Goal: Information Seeking & Learning: Learn about a topic

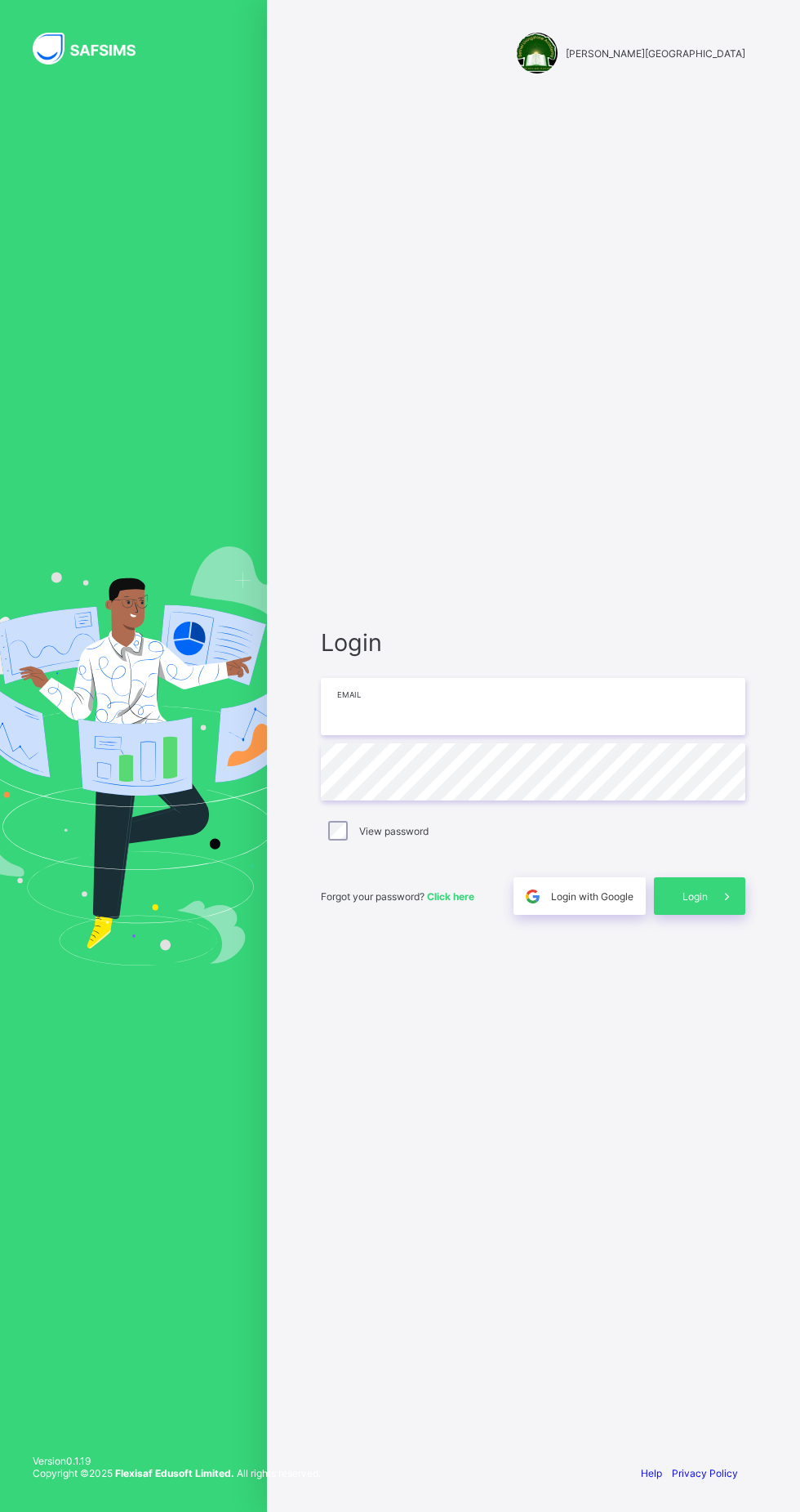
click at [520, 735] on input "email" at bounding box center [532, 707] width 424 height 57
type input "**********"
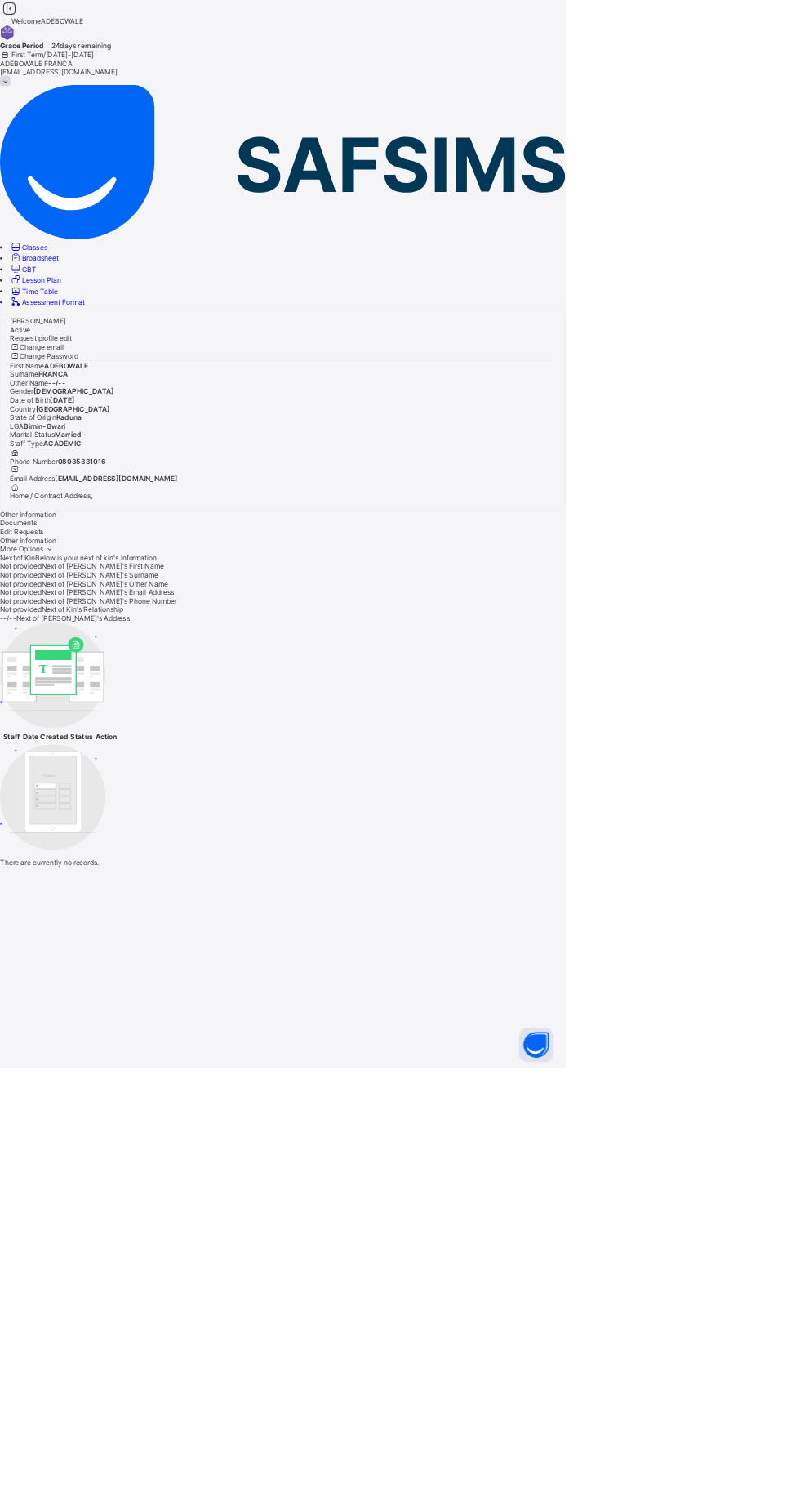
click at [67, 344] on span "Classes" at bounding box center [49, 349] width 36 height 12
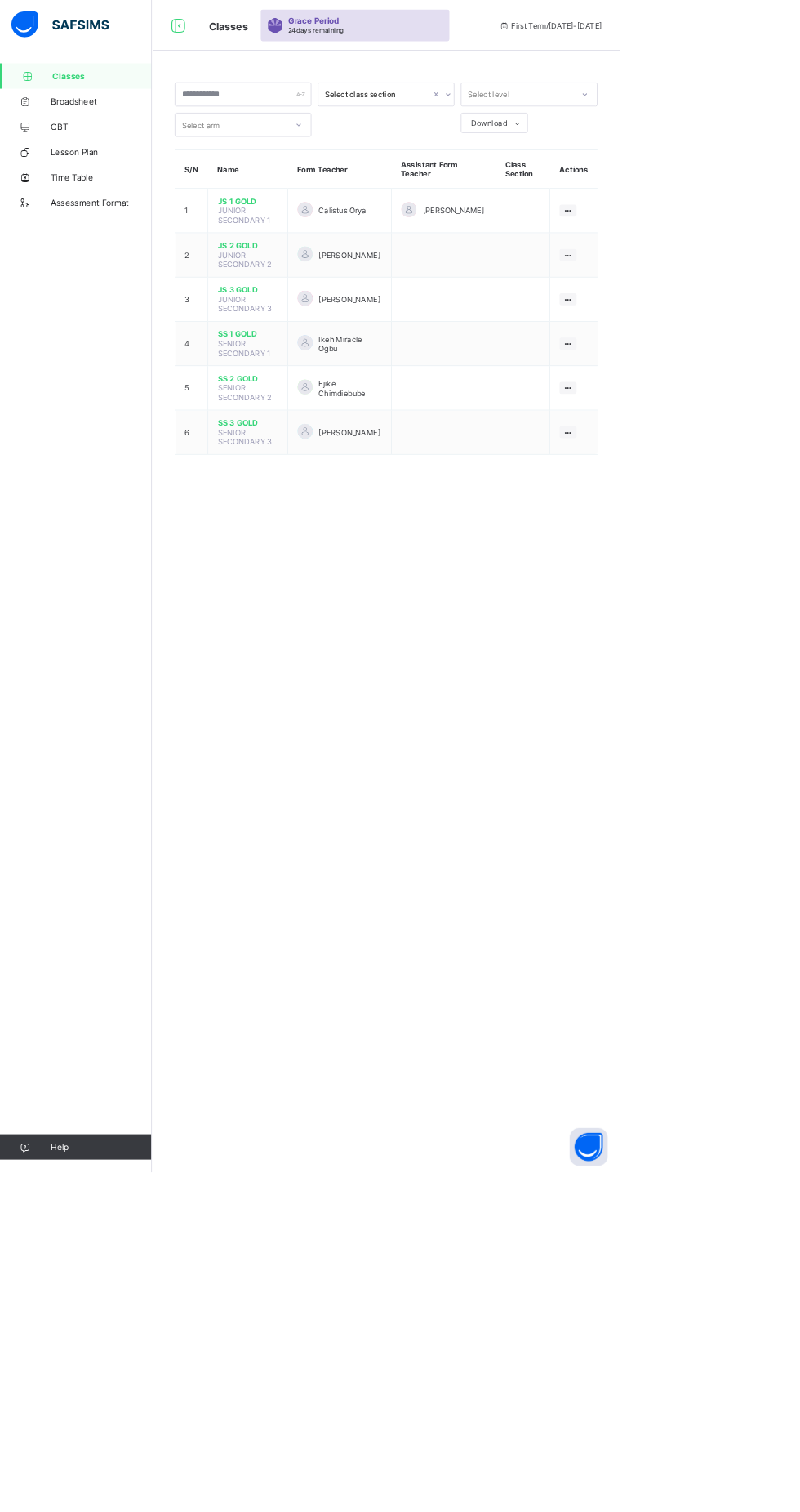
click at [332, 314] on span "JS 2 GOLD" at bounding box center [319, 316] width 78 height 12
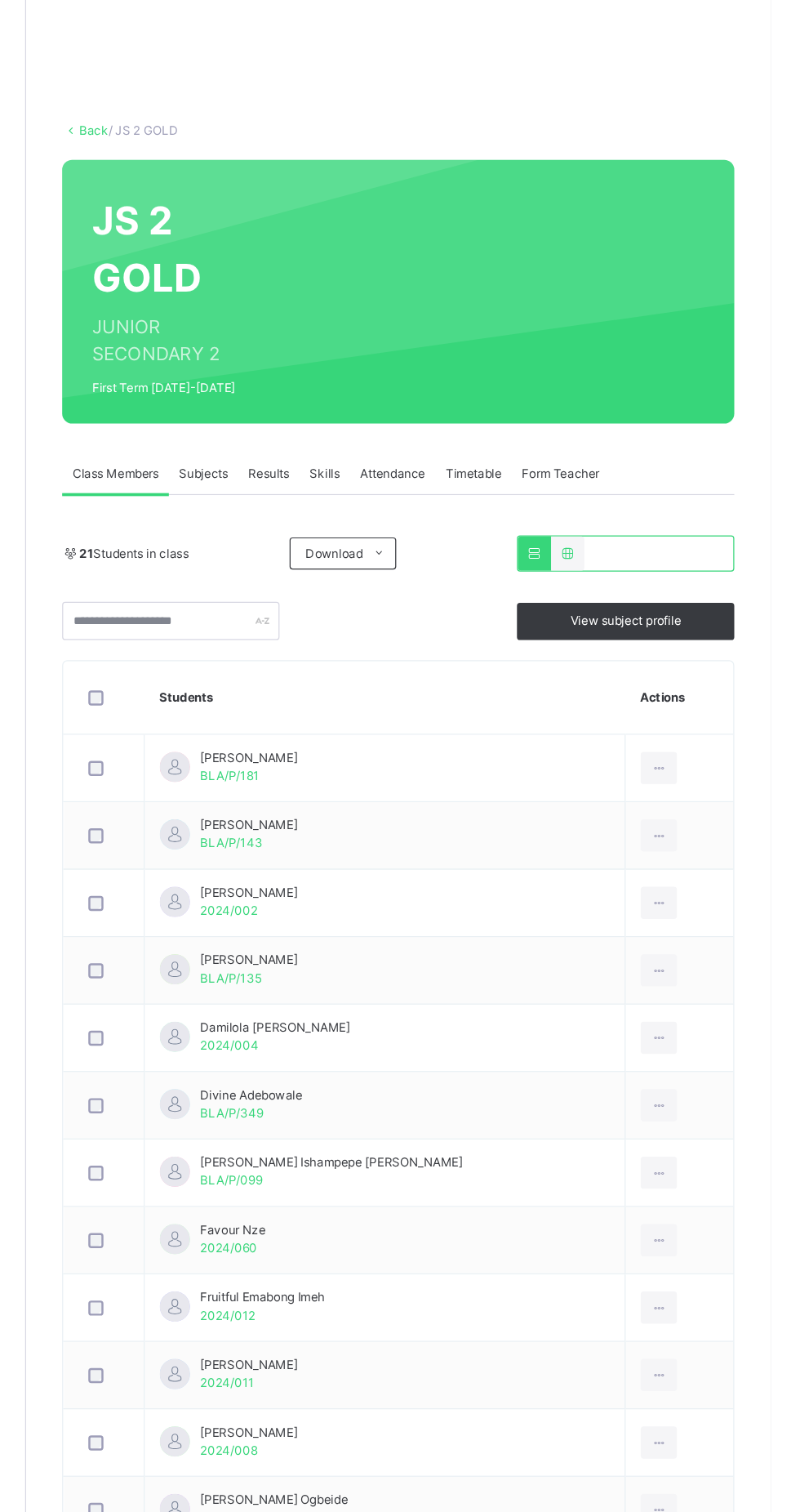
click at [608, 159] on span "Resume" at bounding box center [590, 152] width 36 height 15
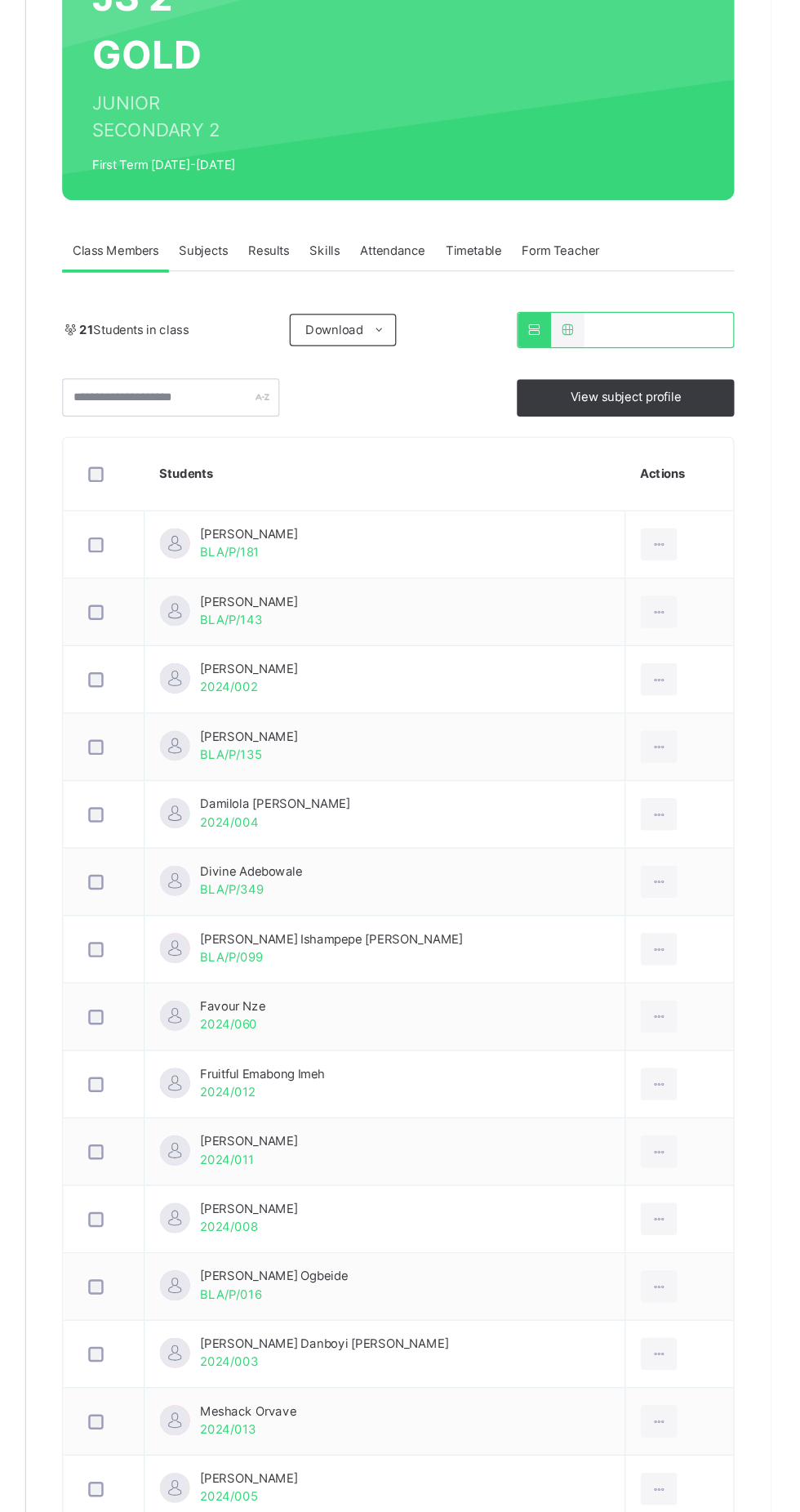
click at [703, 635] on icon at bounding box center [709, 630] width 14 height 15
click at [703, 630] on icon at bounding box center [709, 630] width 14 height 15
click at [695, 630] on div at bounding box center [709, 630] width 31 height 27
click at [703, 691] on icon at bounding box center [709, 685] width 14 height 15
click at [703, 740] on icon at bounding box center [709, 739] width 14 height 15
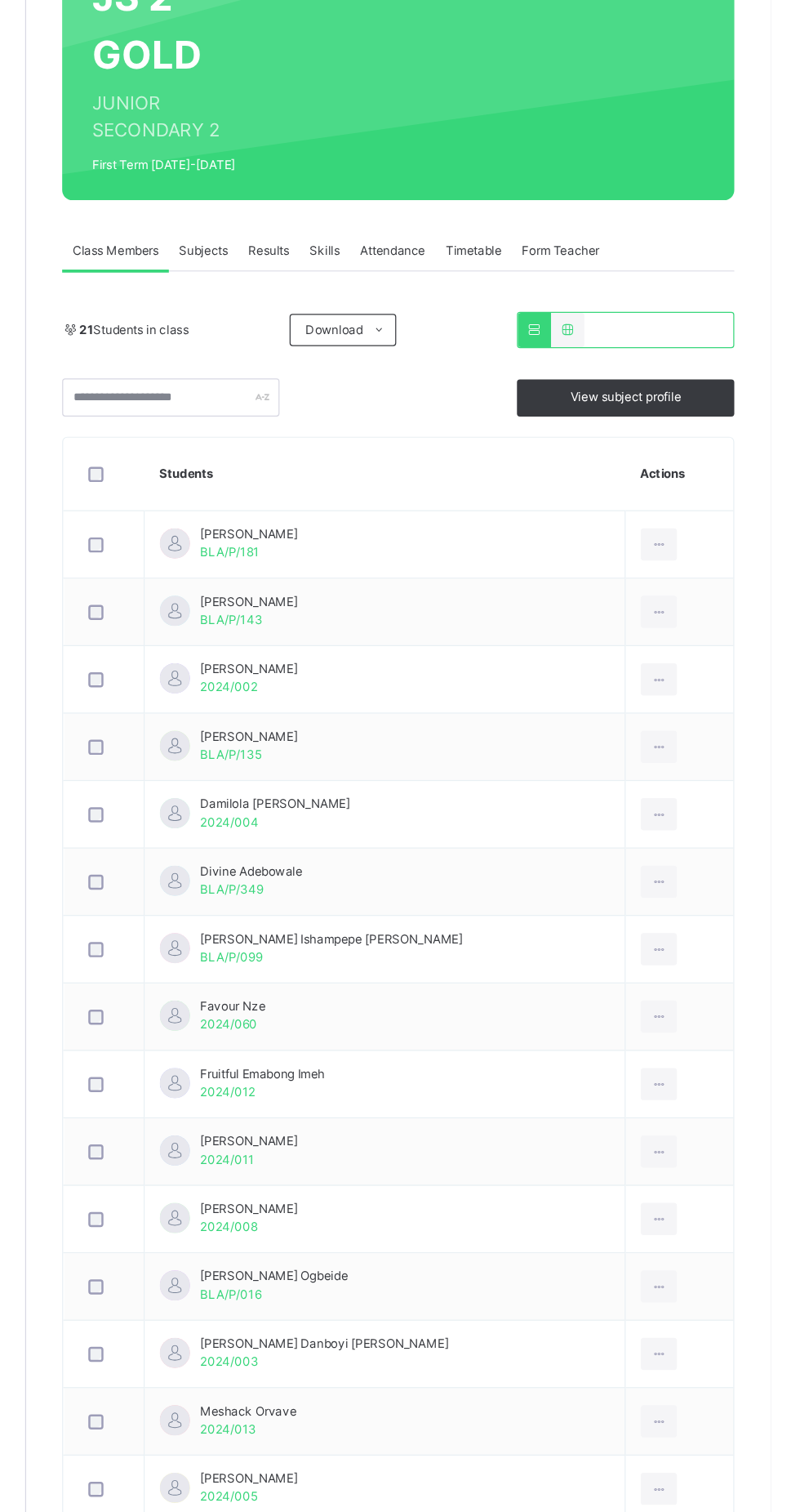
click at [641, 511] on span "View subject profile" at bounding box center [682, 511] width 90 height 15
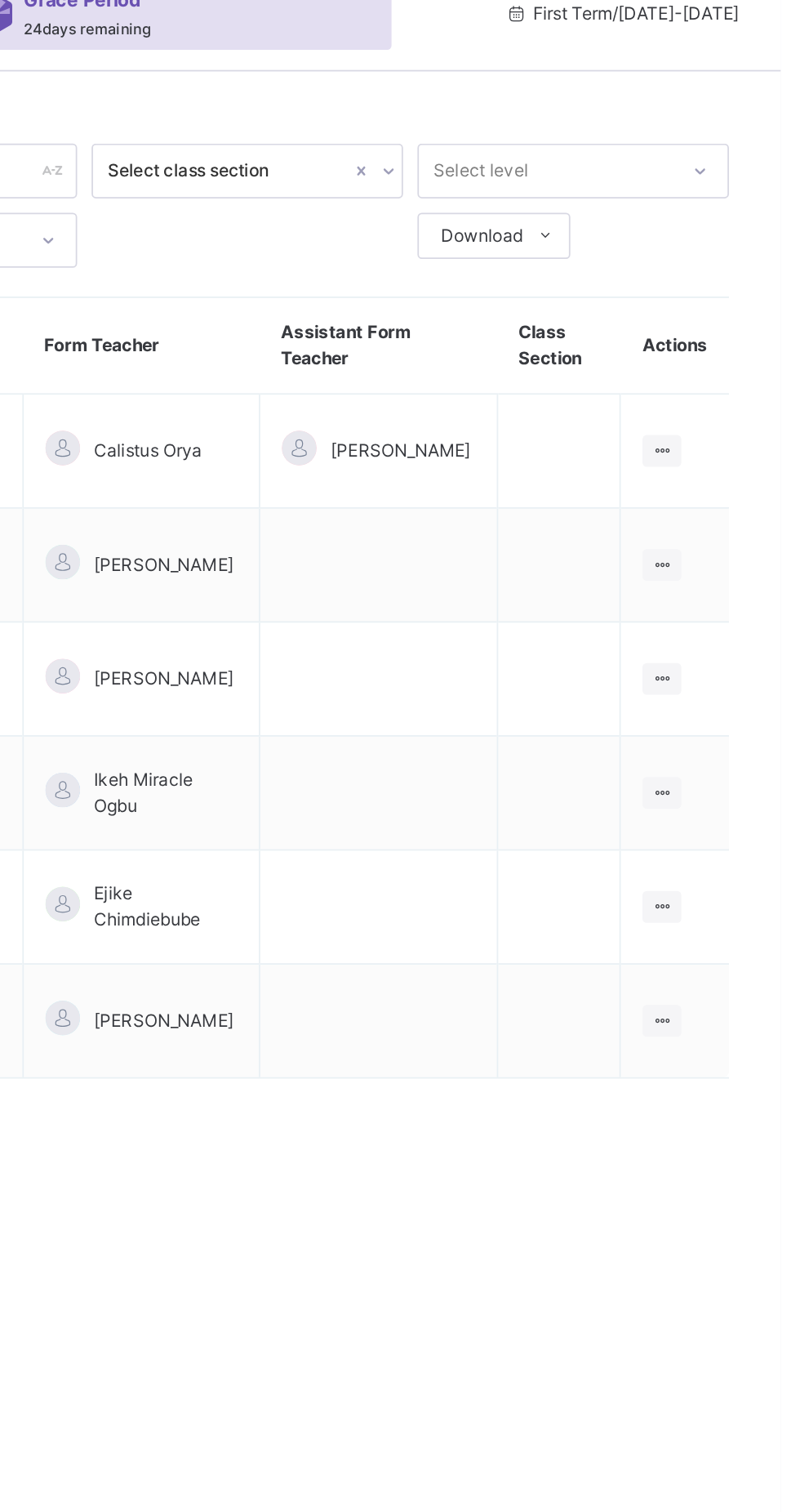
click at [732, 281] on icon at bounding box center [733, 280] width 14 height 12
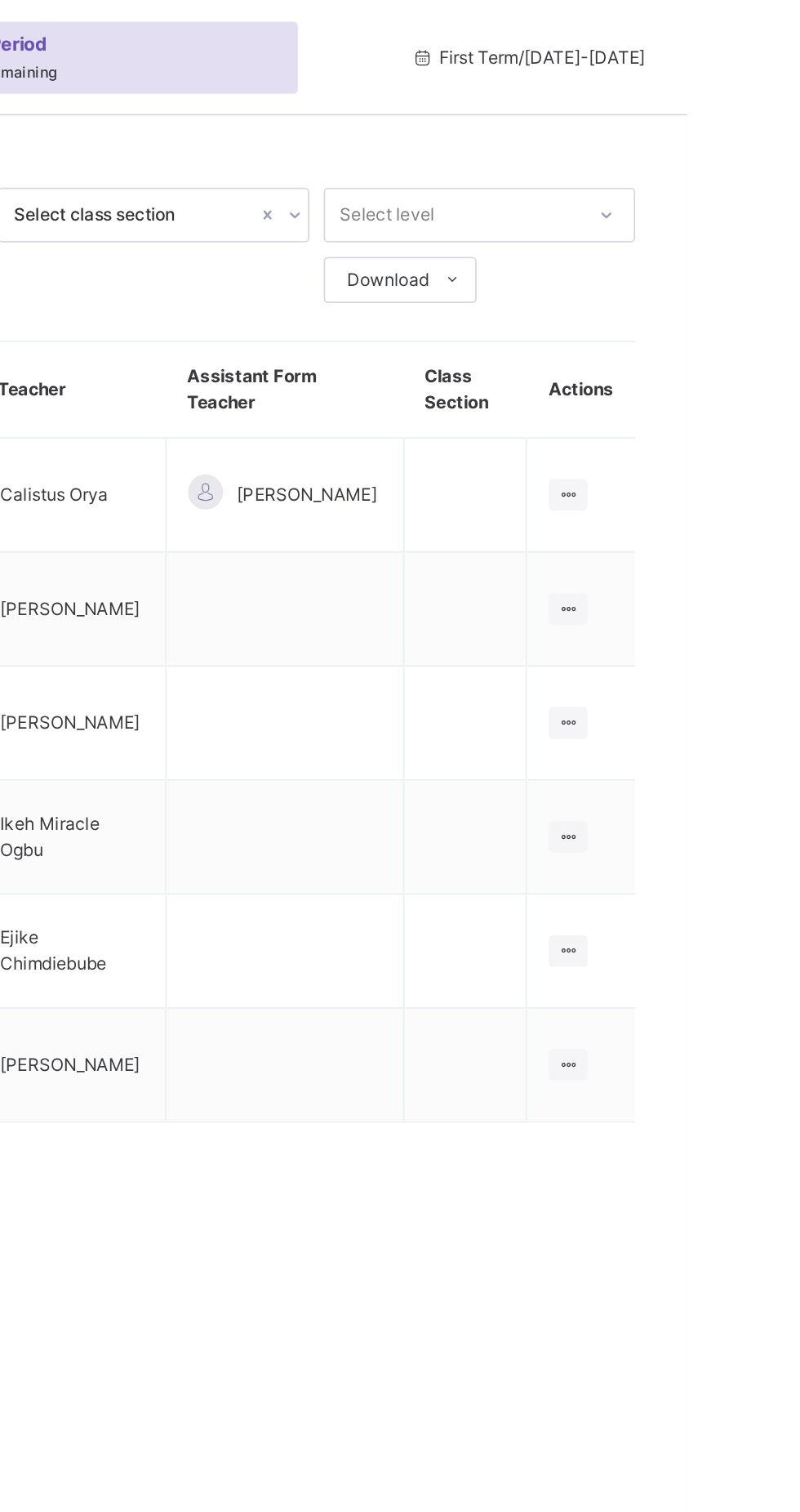
click at [0, 0] on ul "View Class" at bounding box center [0, 0] width 0 height 0
click at [0, 0] on div "View Class" at bounding box center [0, 0] width 0 height 0
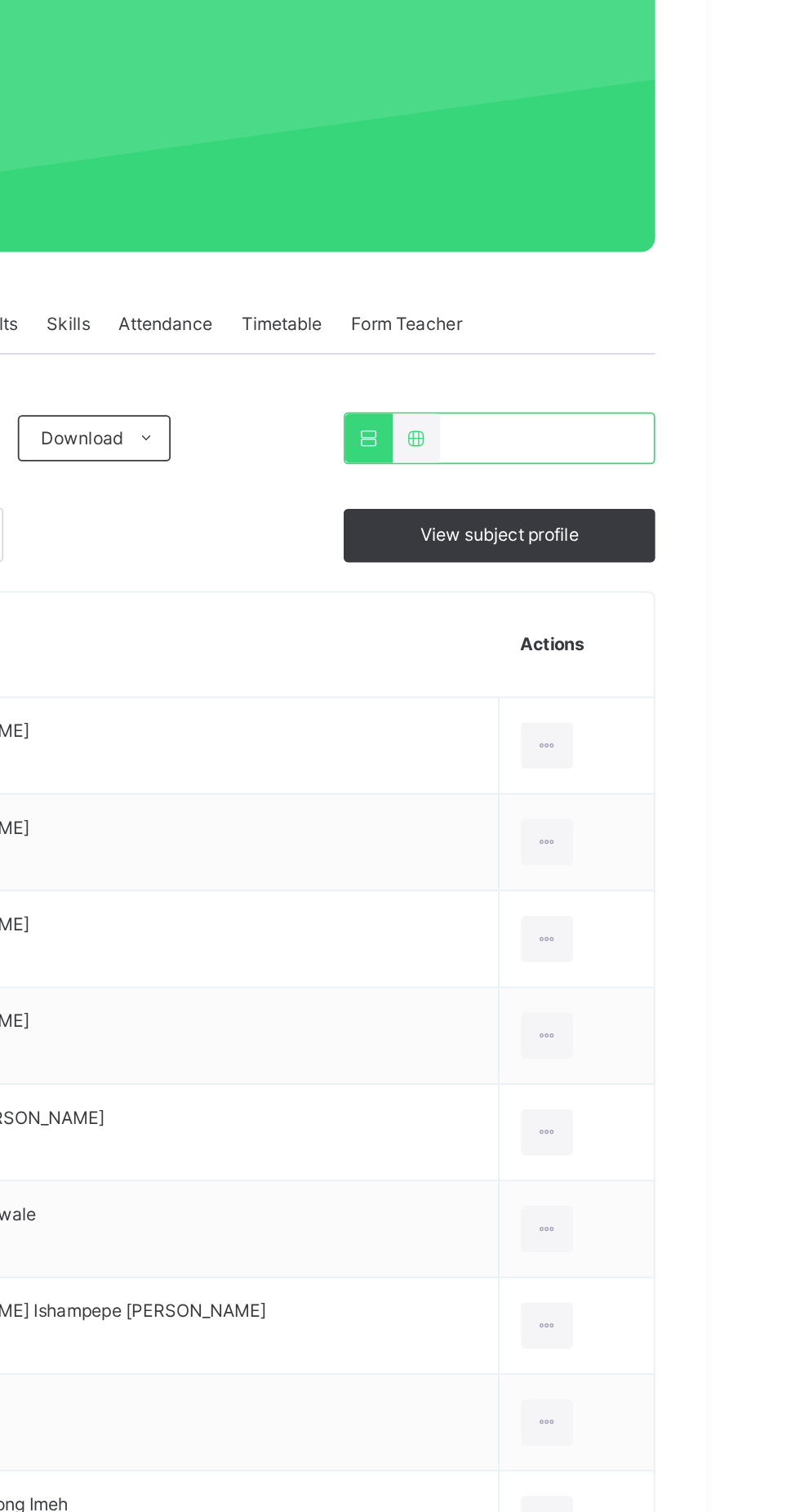
click at [703, 630] on icon at bounding box center [709, 630] width 14 height 15
click at [695, 626] on div at bounding box center [709, 630] width 31 height 27
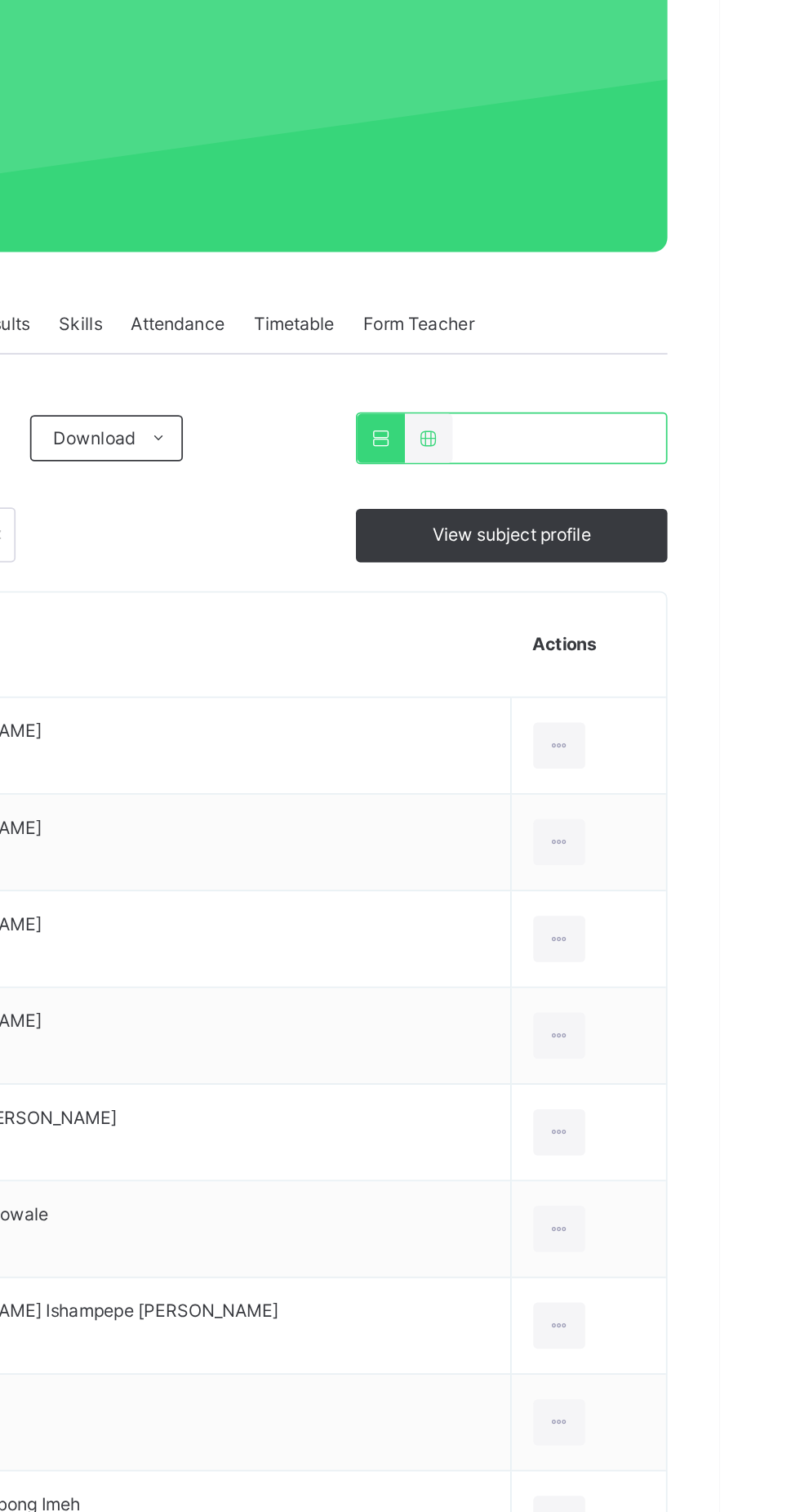
click at [703, 685] on icon at bounding box center [709, 685] width 14 height 15
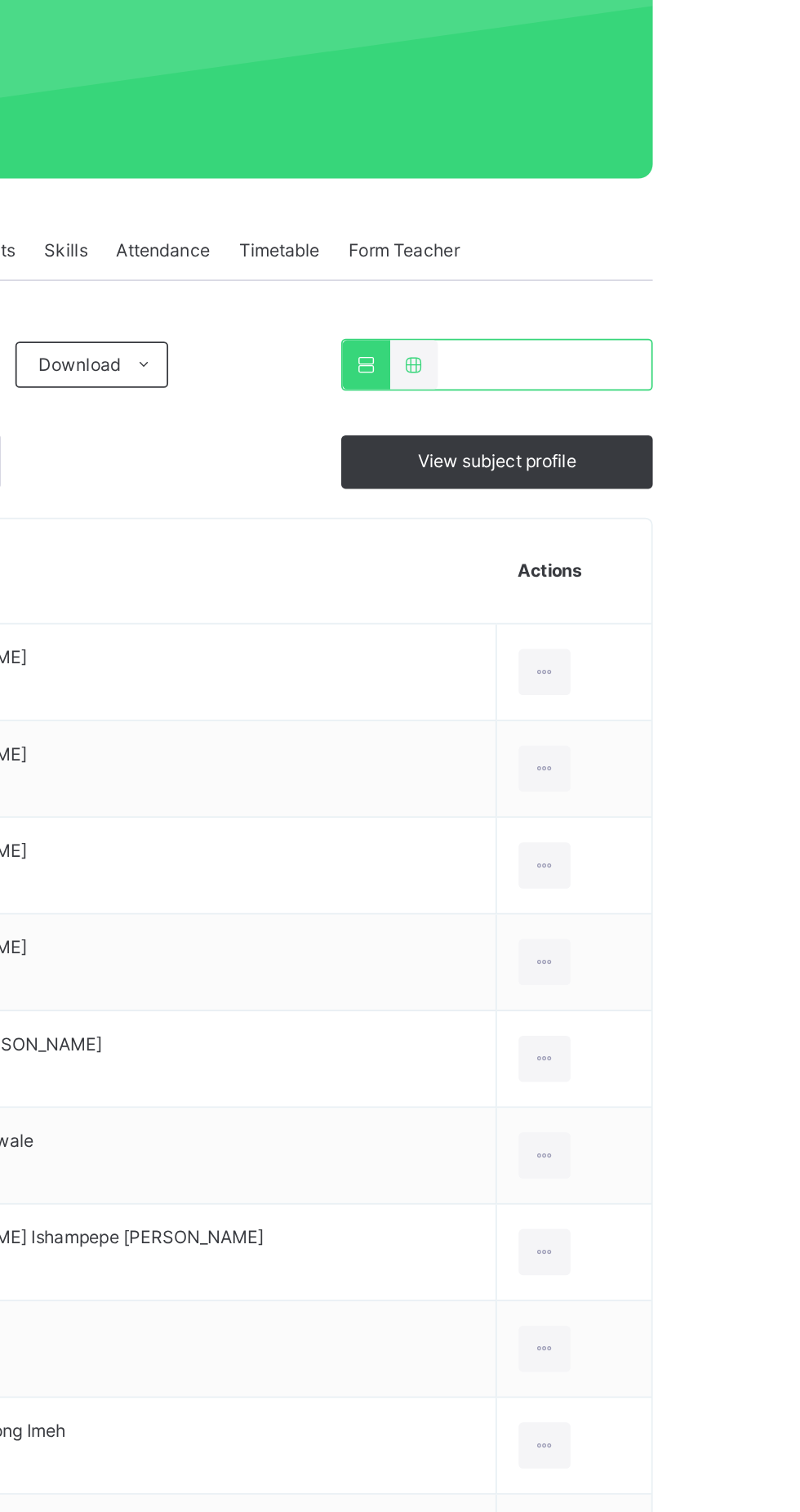
click at [695, 625] on div at bounding box center [709, 630] width 31 height 27
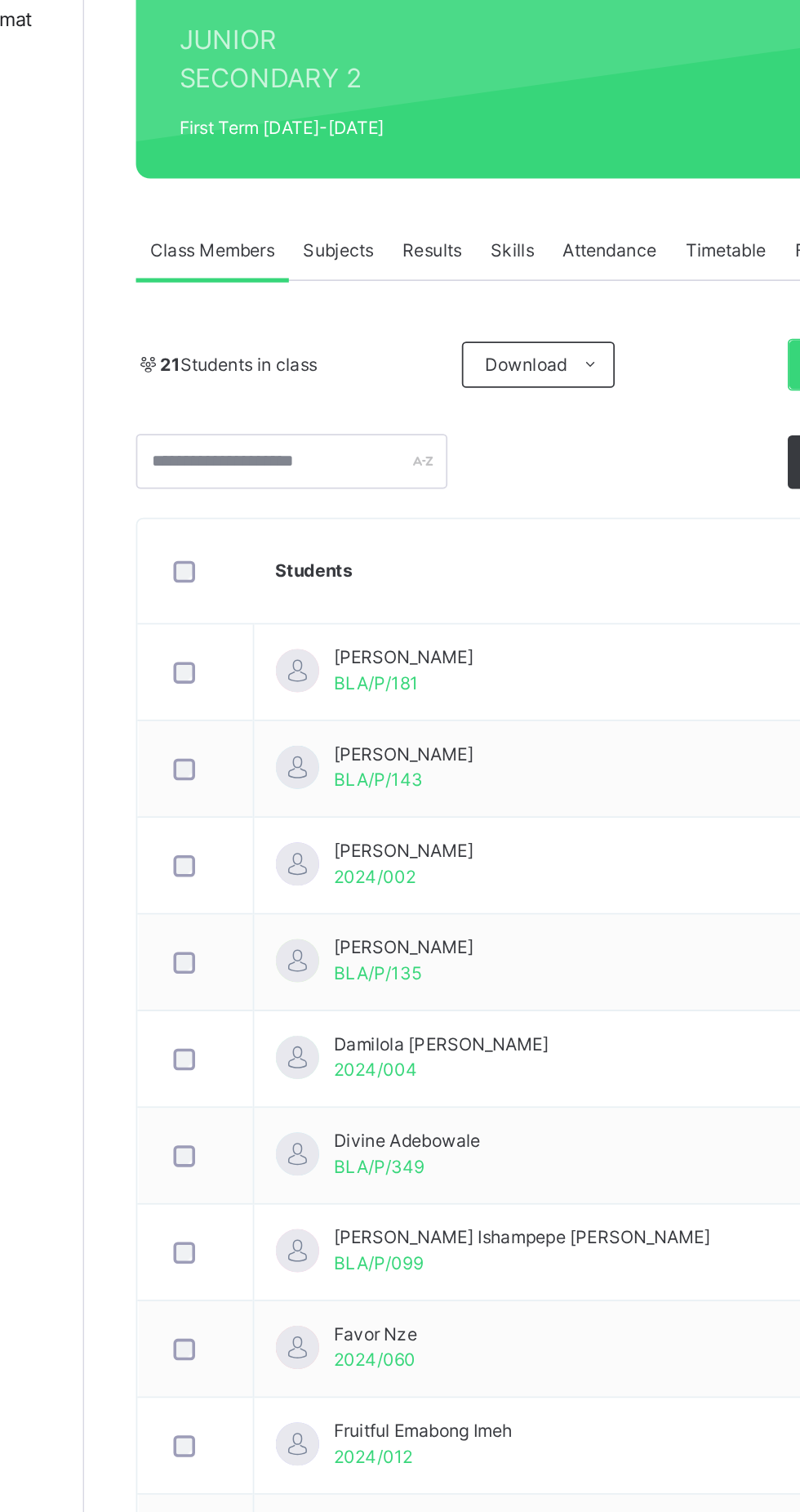
click at [703, 630] on icon at bounding box center [709, 630] width 14 height 15
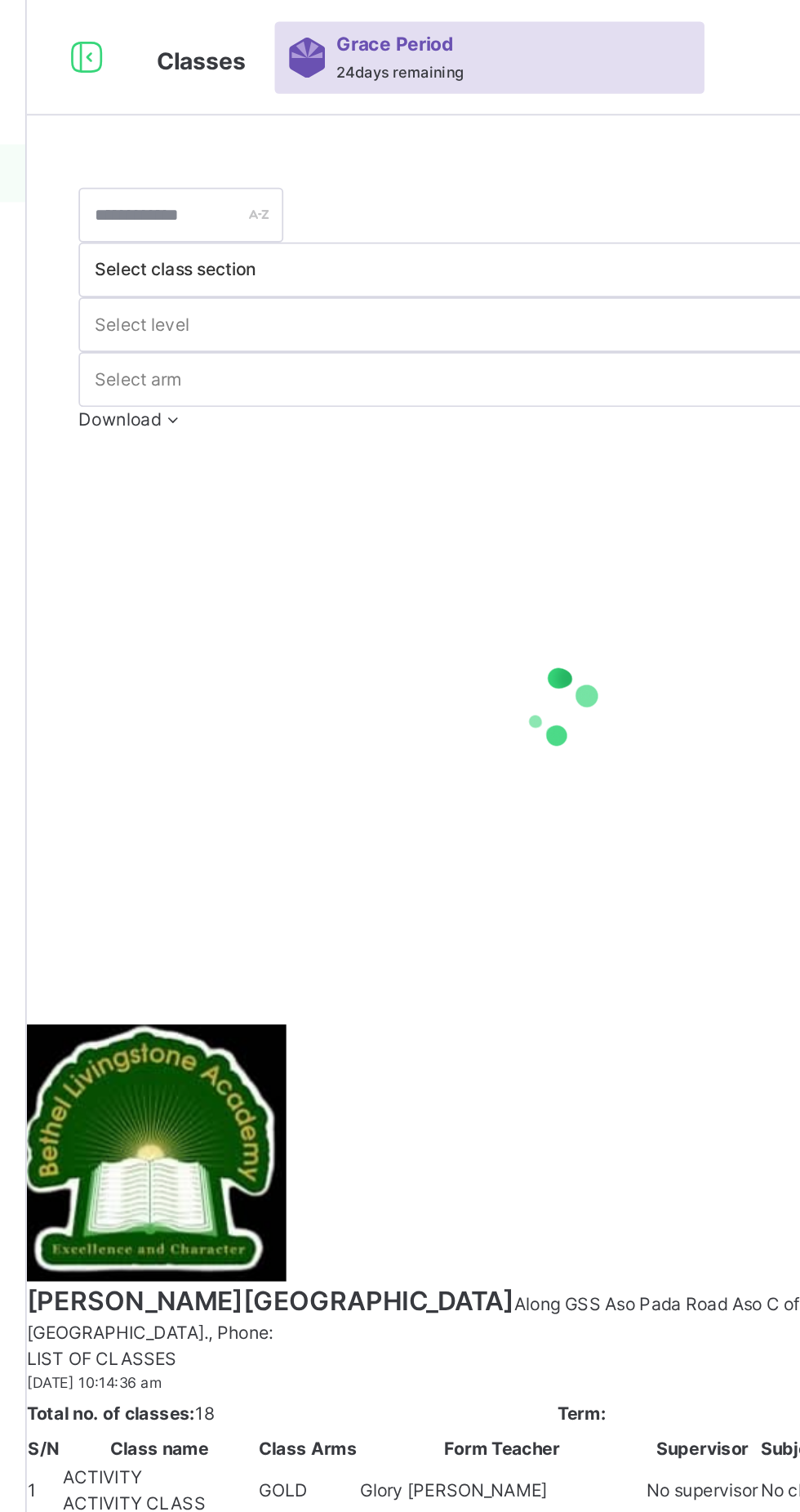
click at [230, 36] on icon at bounding box center [230, 32] width 28 height 30
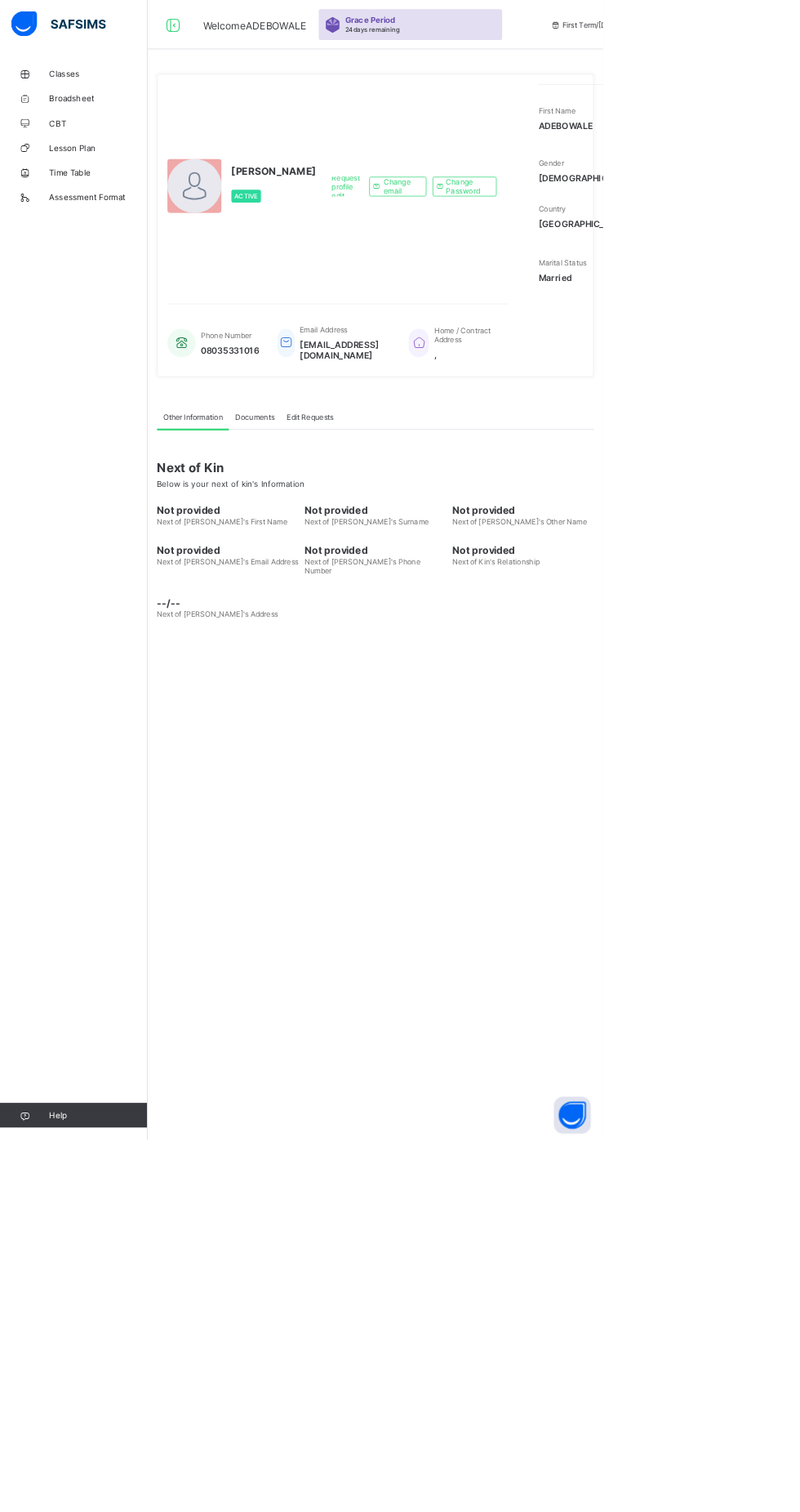
click at [230, 32] on icon at bounding box center [230, 33] width 28 height 24
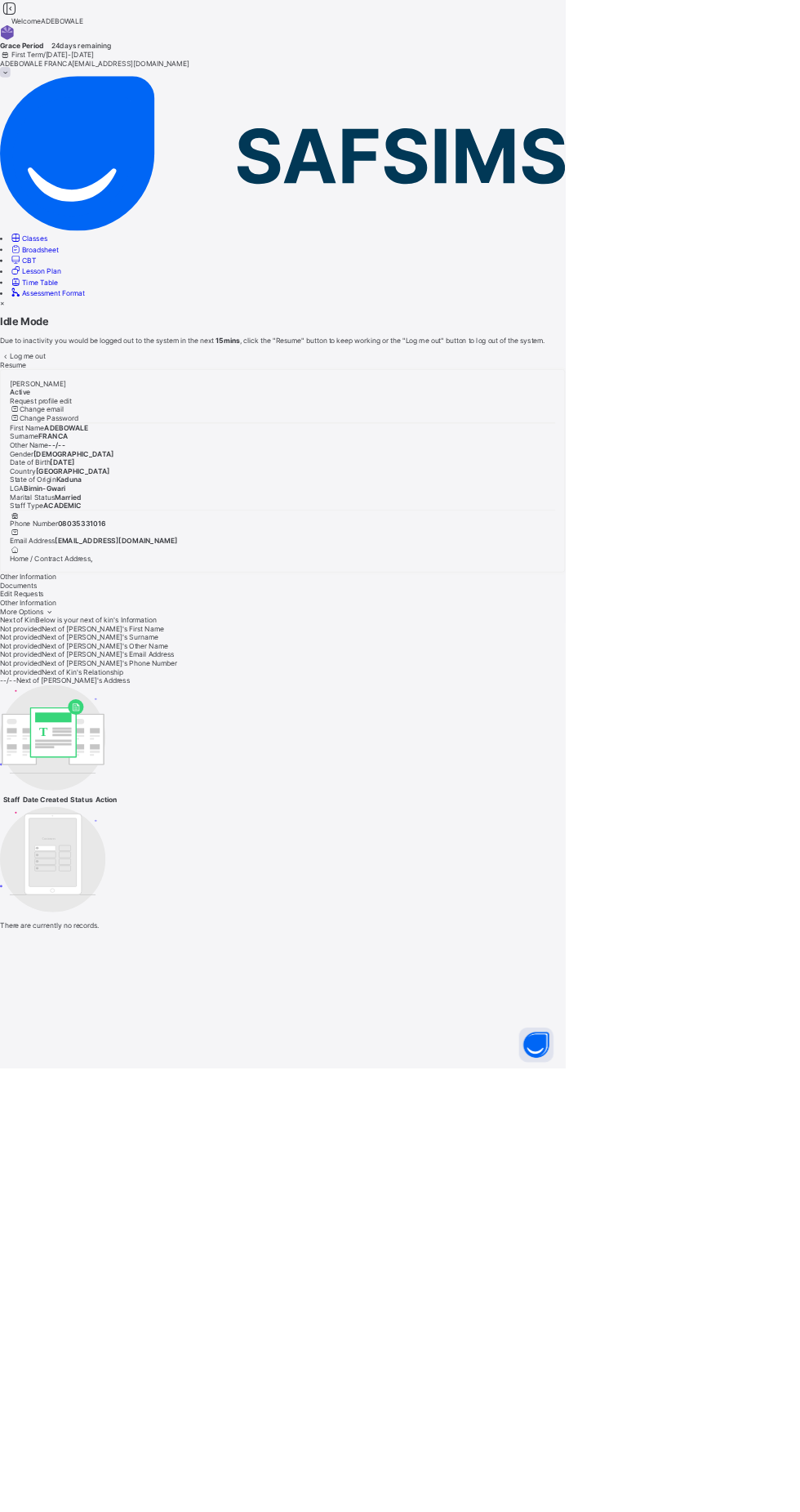
click at [682, 434] on div "×" at bounding box center [400, 428] width 800 height 12
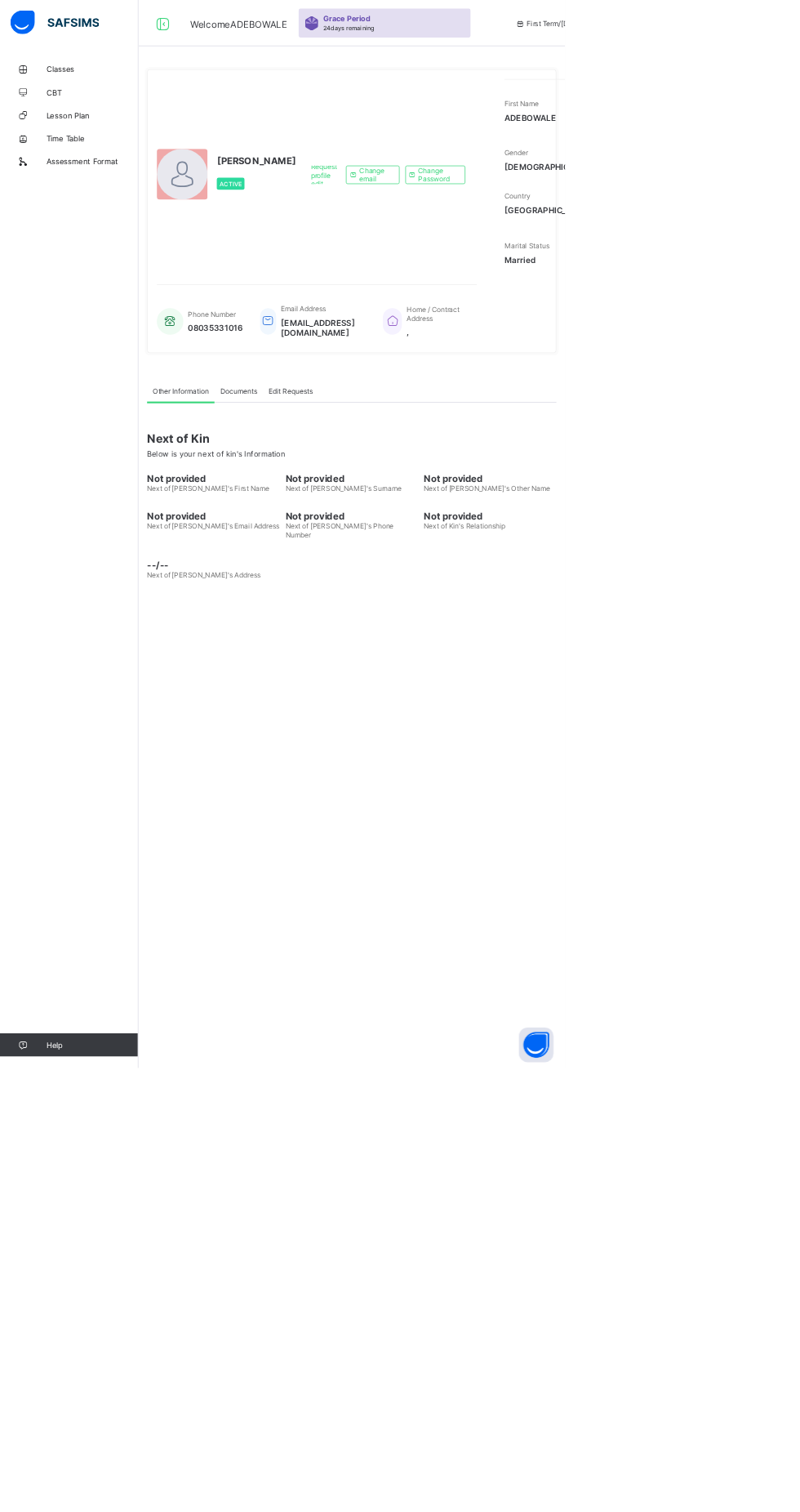
click at [783, 1503] on button "Open asap" at bounding box center [760, 1480] width 49 height 49
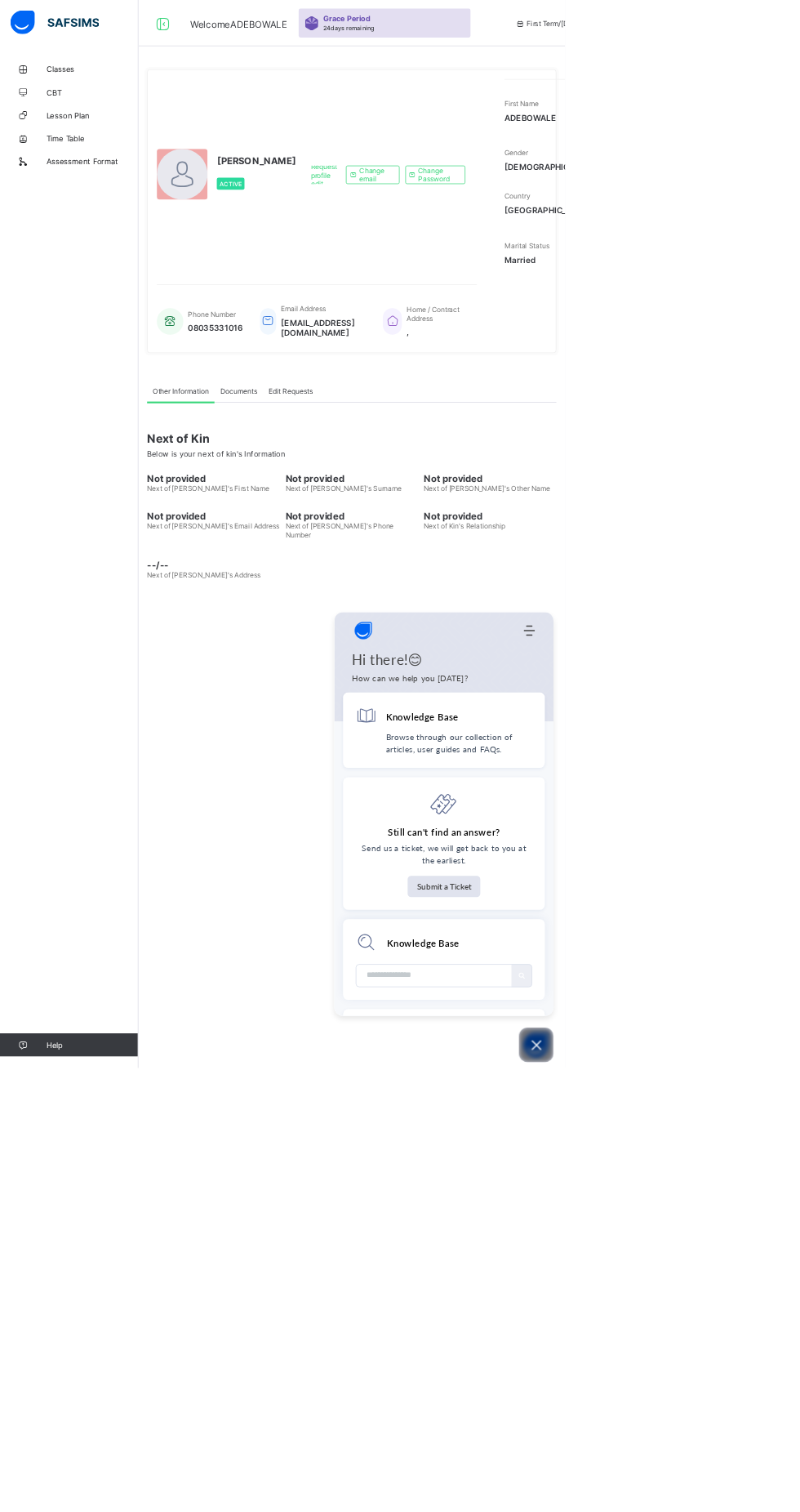
click at [799, 703] on html "Welcome ADEBOWALE Grace Period 24 days remaining First Term / 2025-2026 ADEBOWA…" at bounding box center [400, 756] width 800 height 1512
click at [799, 946] on html "Welcome ADEBOWALE Grace Period 24 days remaining First Term / 2025-2026 ADEBOWA…" at bounding box center [400, 756] width 800 height 1512
